Goal: Navigation & Orientation: Find specific page/section

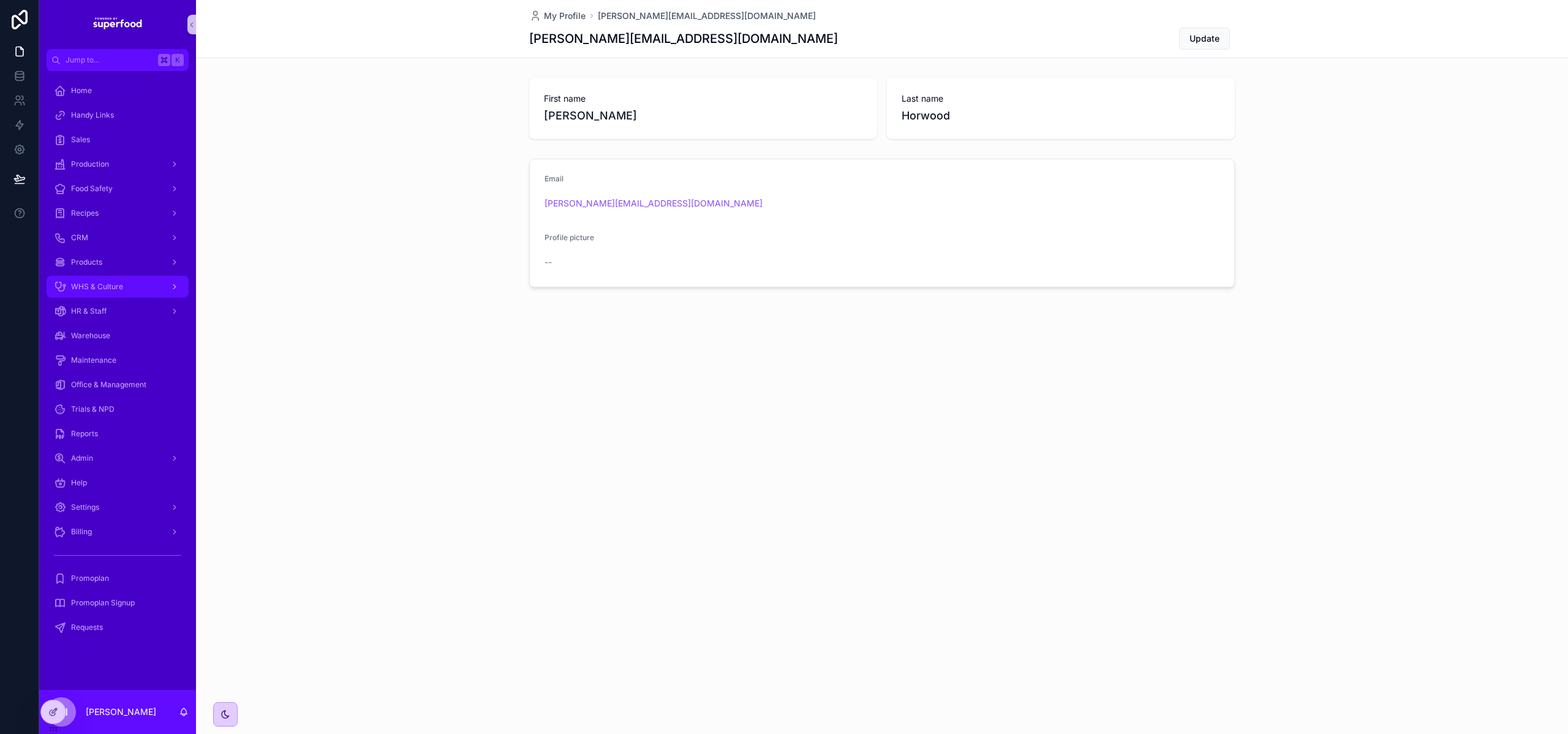
click at [114, 281] on div "WHS & Culture" at bounding box center [117, 287] width 127 height 19
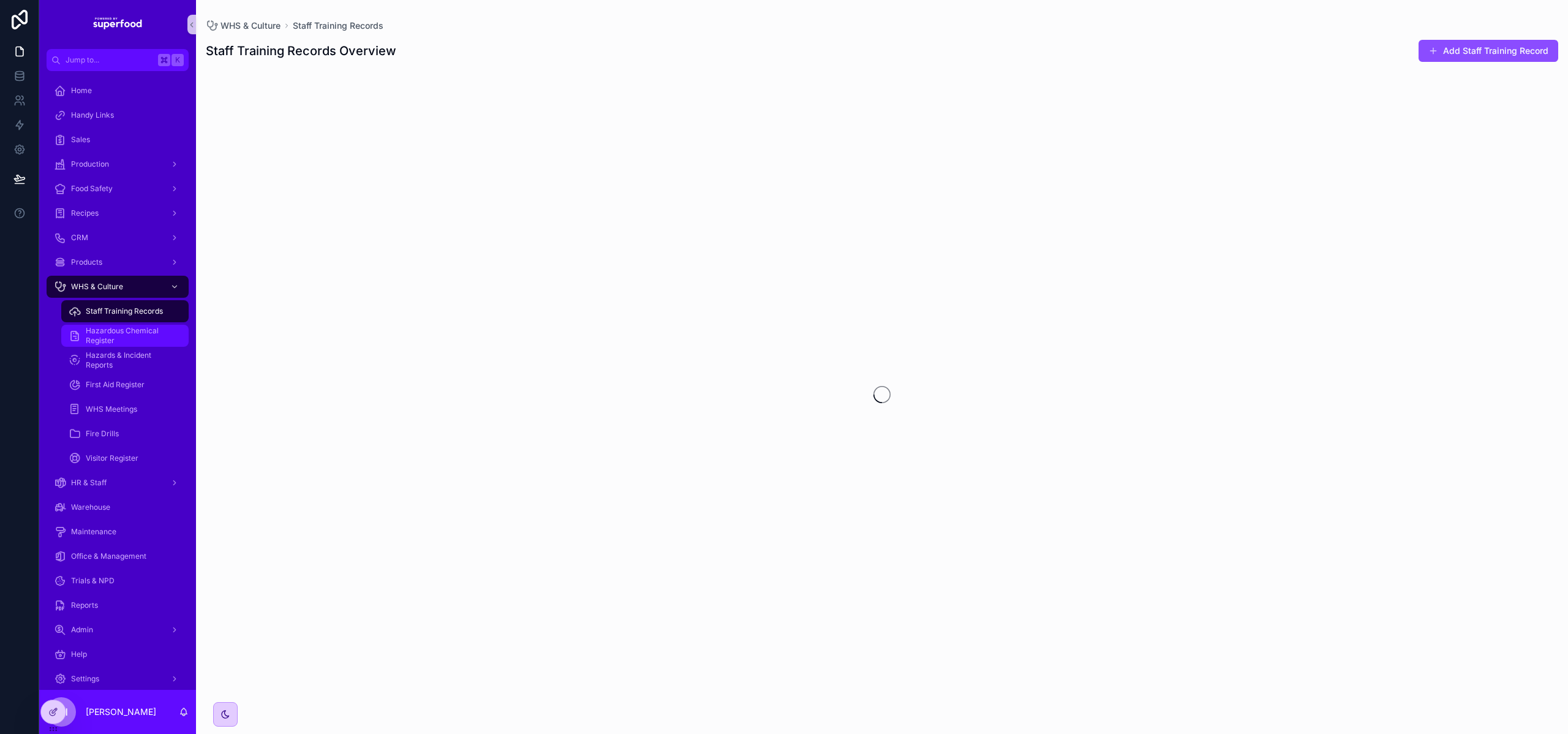
click at [127, 331] on span "Hazardous Chemical Register" at bounding box center [131, 336] width 91 height 19
click at [127, 358] on span "Hazards & Incident Reports" at bounding box center [131, 360] width 91 height 19
